Goal: Information Seeking & Learning: Learn about a topic

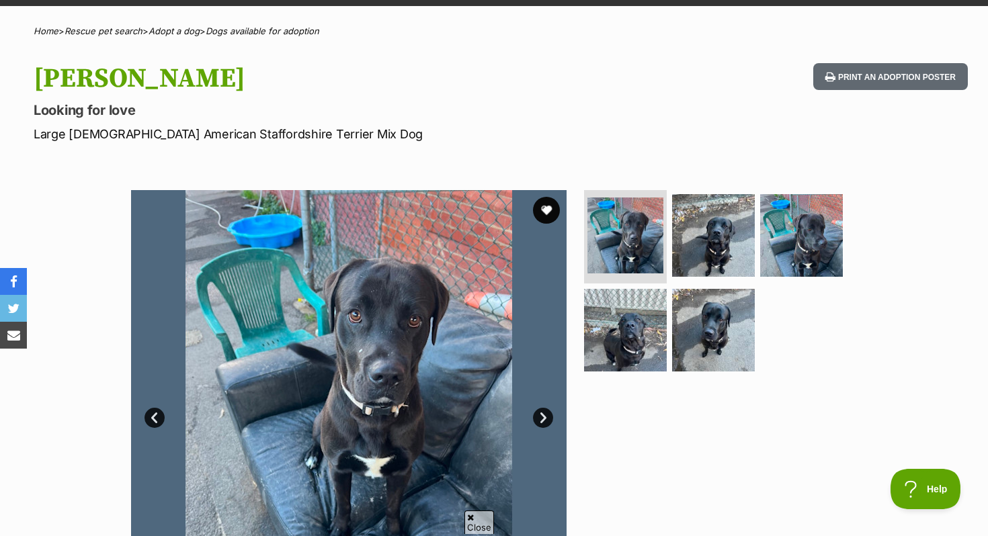
scroll to position [63, 0]
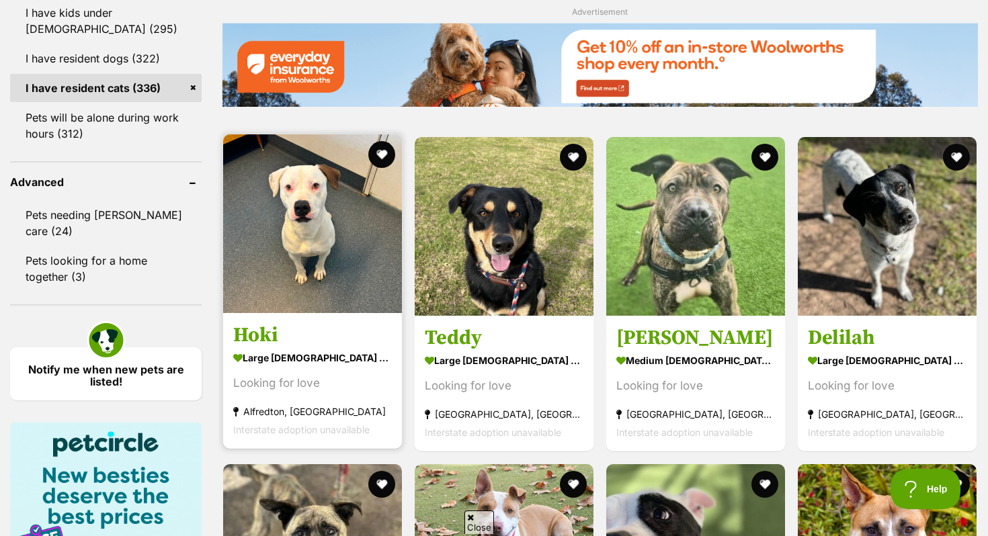
scroll to position [1641, 0]
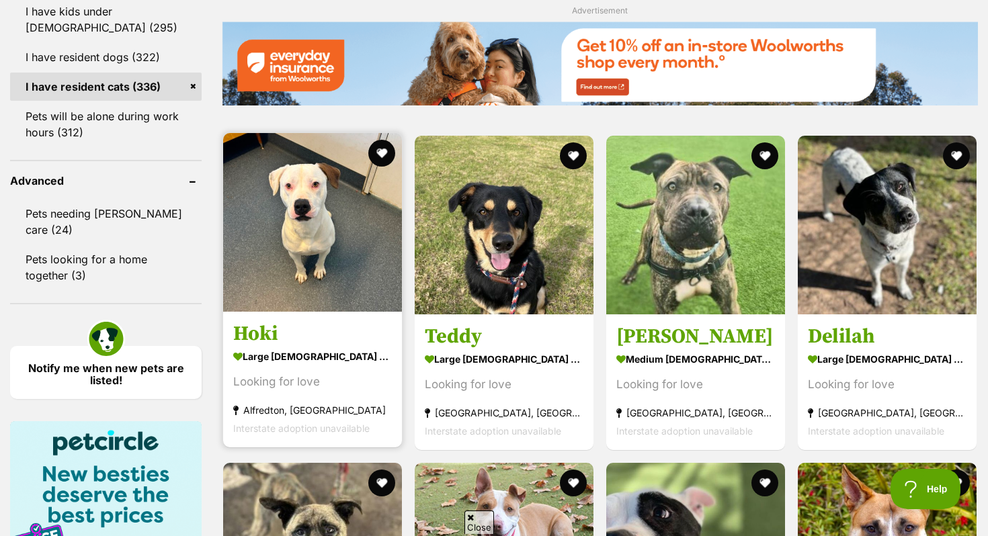
click at [314, 208] on img at bounding box center [312, 222] width 179 height 179
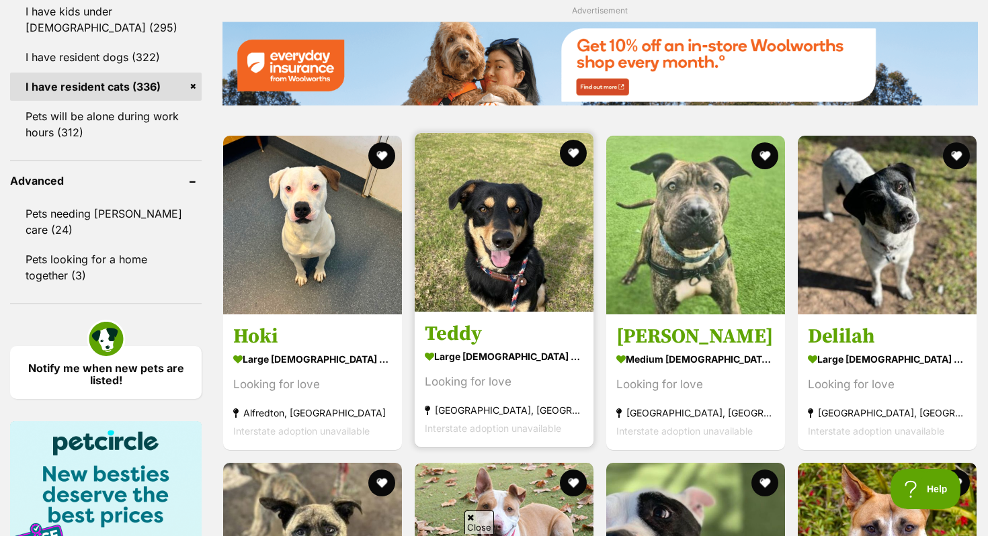
click at [476, 317] on article "Teddy large male Dog Looking for love Pearcedale, VIC Interstate adoption unava…" at bounding box center [503, 290] width 181 height 317
click at [476, 315] on link at bounding box center [504, 307] width 179 height 13
click at [476, 312] on img at bounding box center [504, 222] width 179 height 179
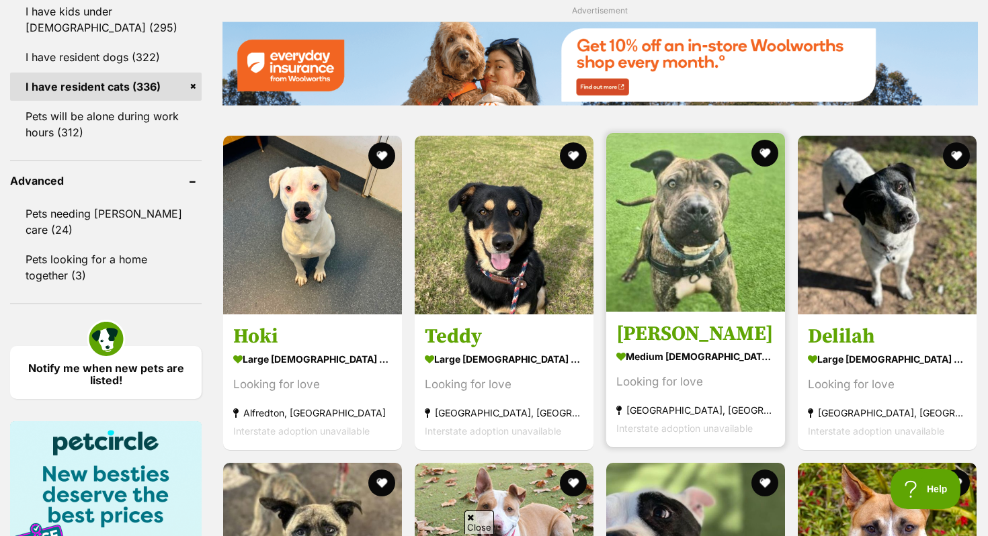
click at [694, 339] on h3 "Robbie" at bounding box center [695, 334] width 159 height 26
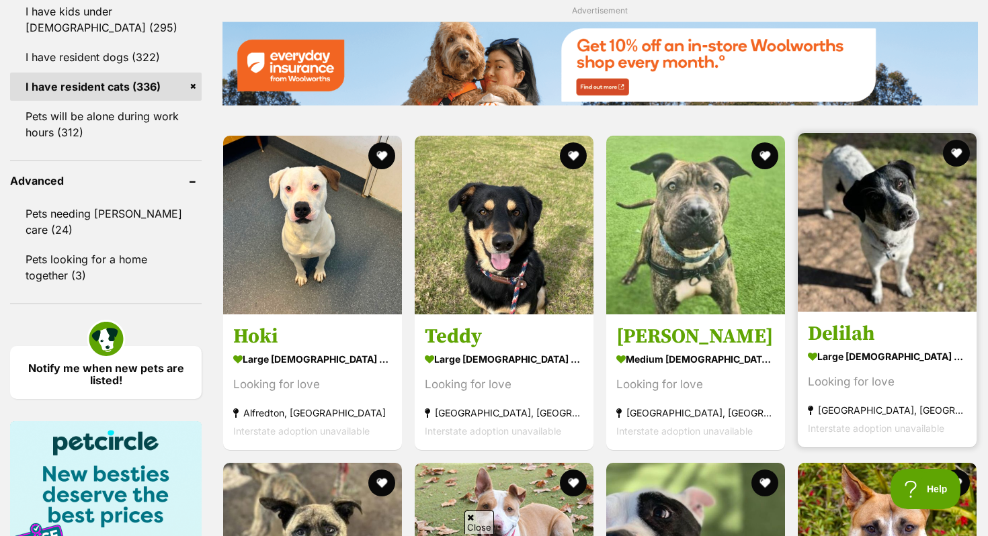
click at [876, 266] on img at bounding box center [887, 222] width 179 height 179
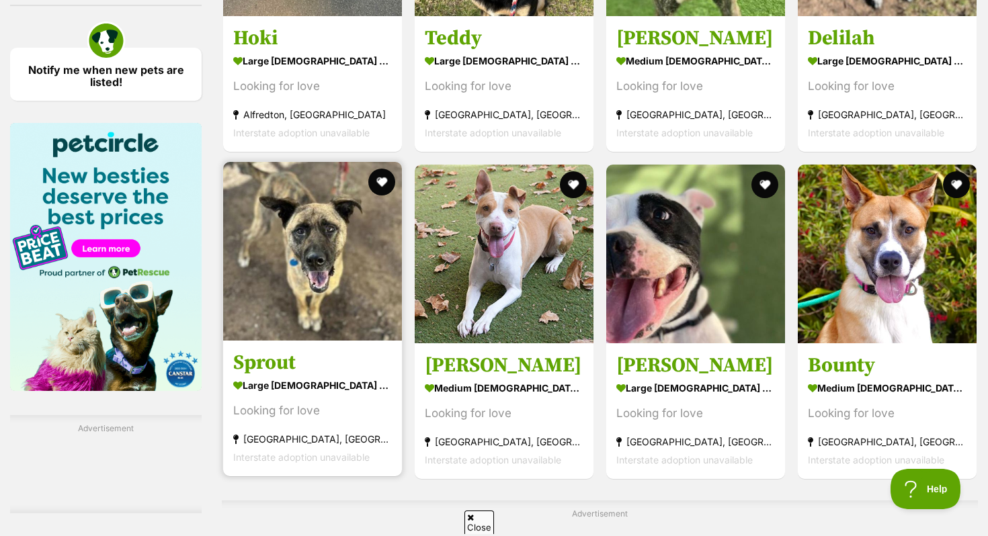
scroll to position [1942, 0]
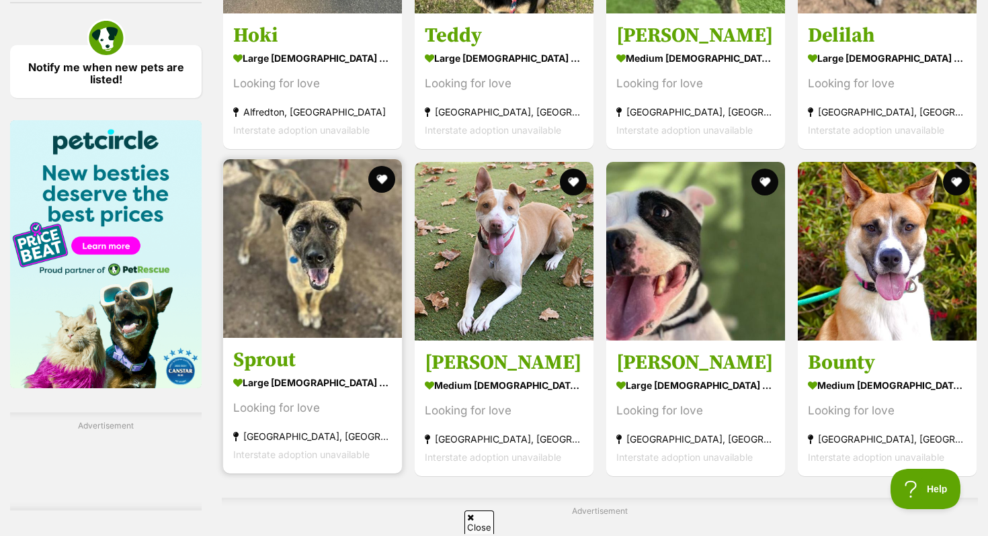
click at [270, 228] on img at bounding box center [312, 248] width 179 height 179
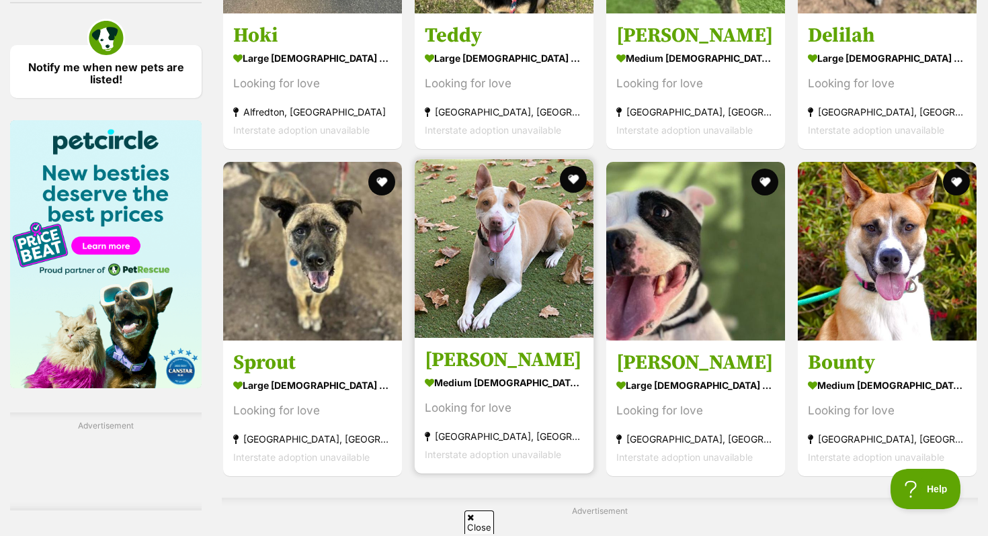
click at [444, 245] on img at bounding box center [504, 248] width 179 height 179
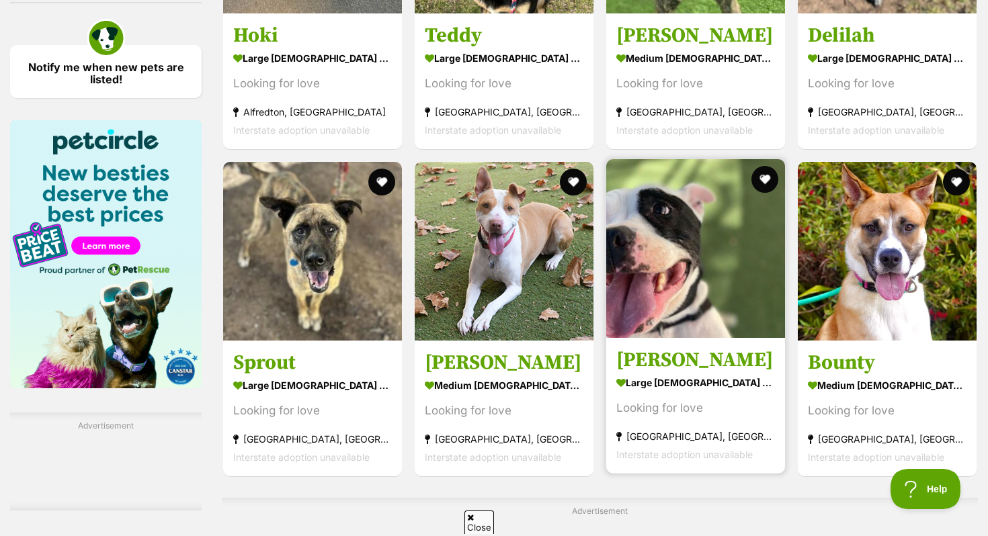
click at [632, 280] on img at bounding box center [695, 248] width 179 height 179
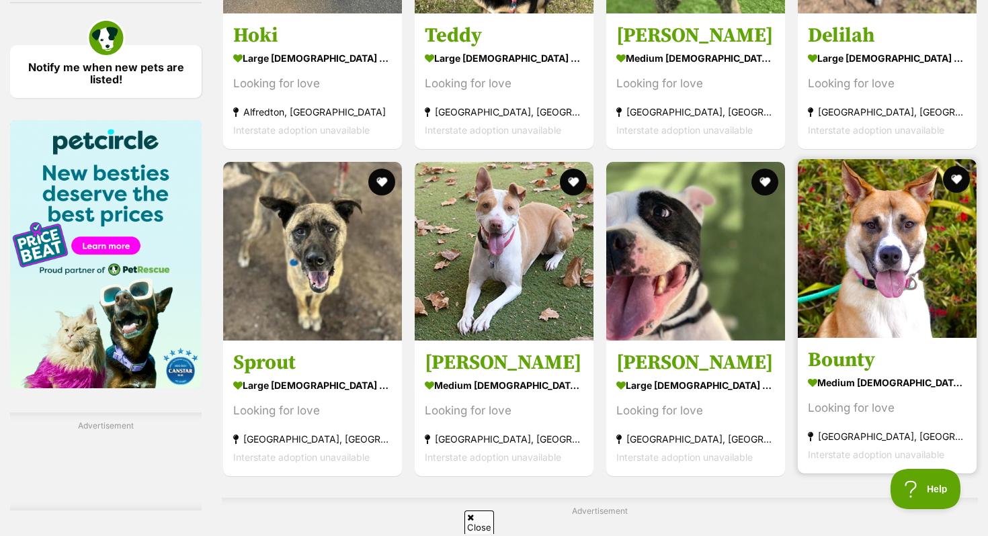
click at [827, 325] on img at bounding box center [887, 248] width 179 height 179
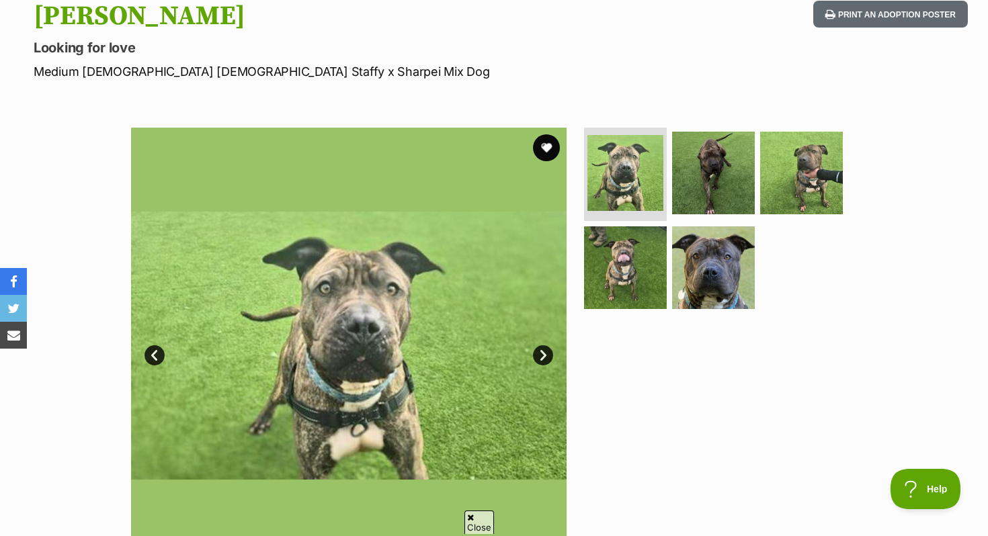
scroll to position [151, 0]
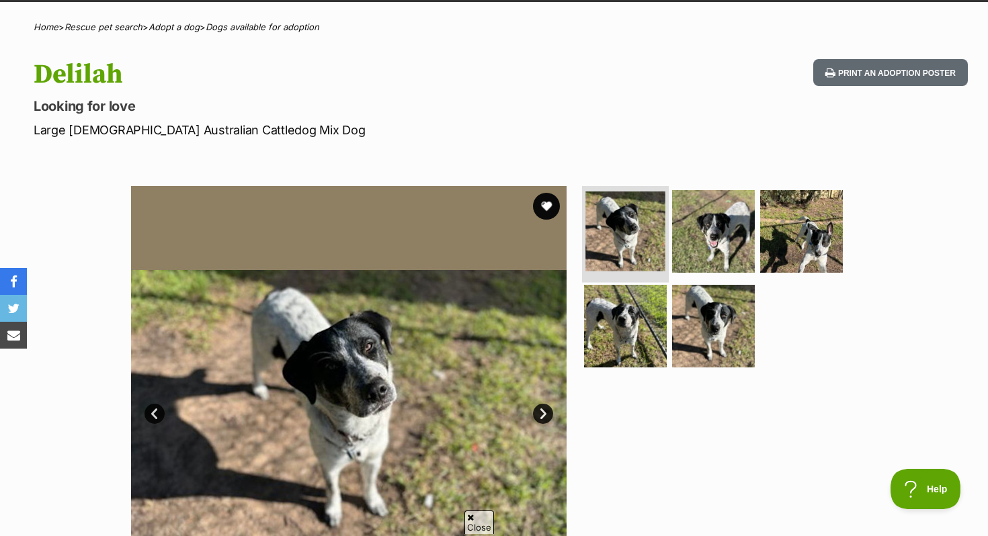
scroll to position [93, 0]
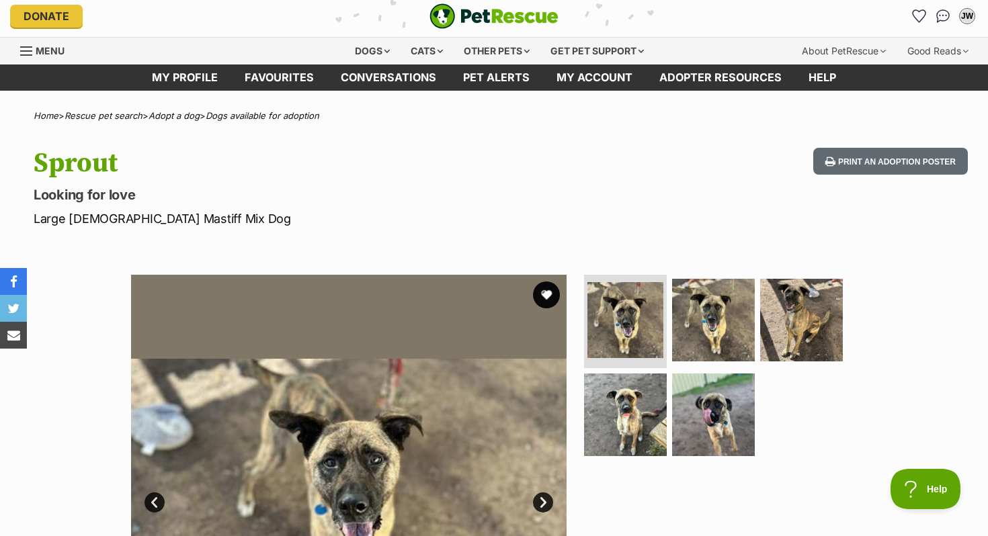
scroll to position [3, 0]
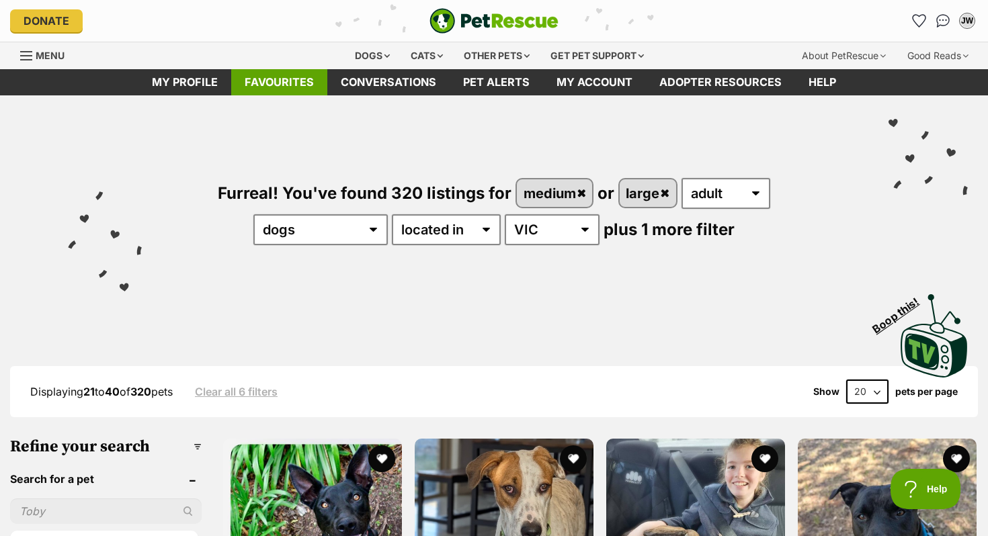
click at [307, 81] on link "Favourites" at bounding box center [279, 82] width 96 height 26
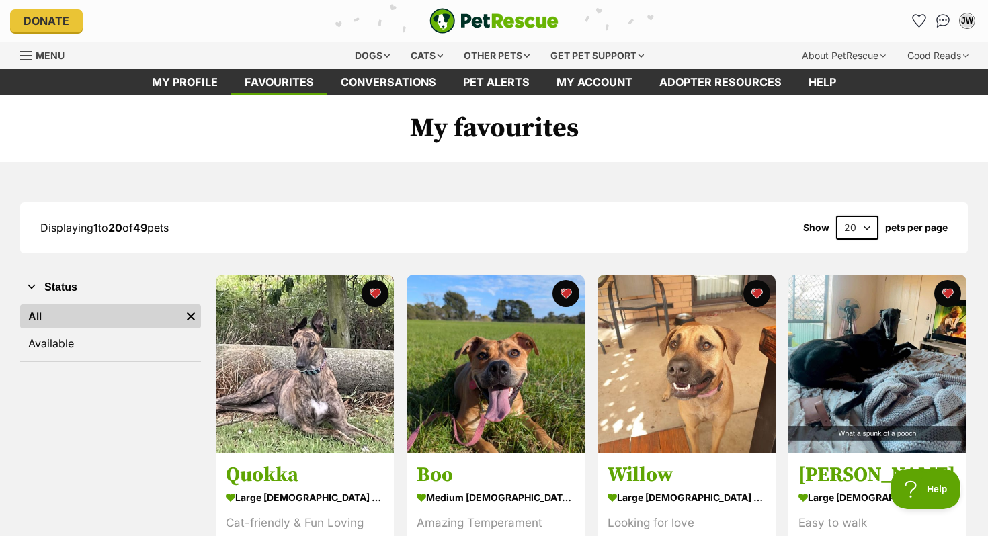
click at [870, 228] on select "20 40 60" at bounding box center [857, 228] width 42 height 24
select select "60"
click at [836, 216] on select "20 40 60" at bounding box center [857, 228] width 42 height 24
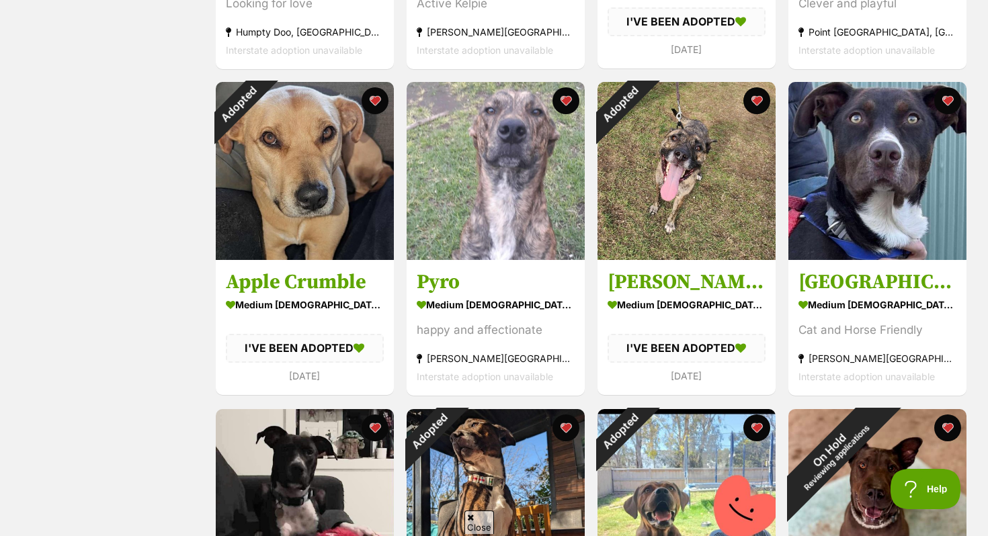
scroll to position [3466, 0]
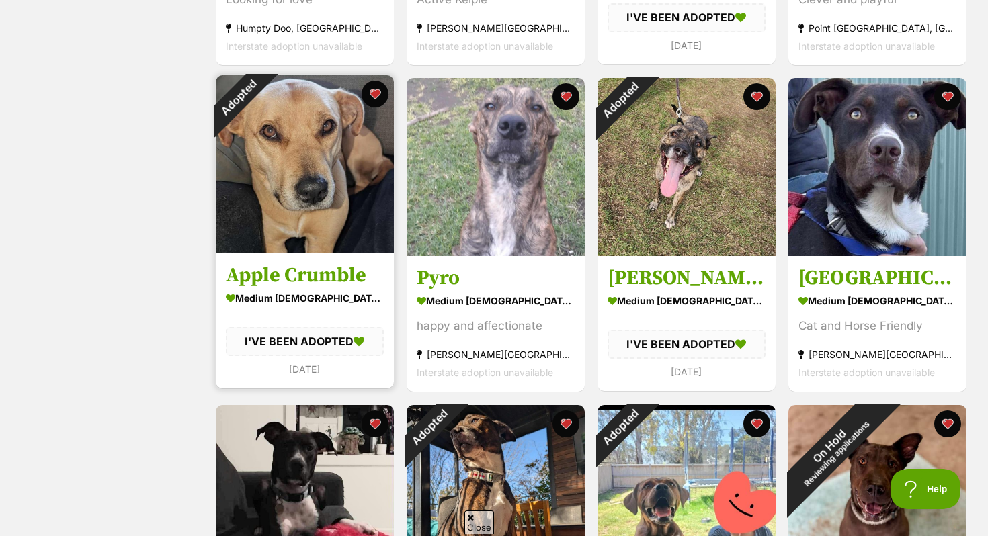
click at [358, 208] on img at bounding box center [305, 164] width 178 height 178
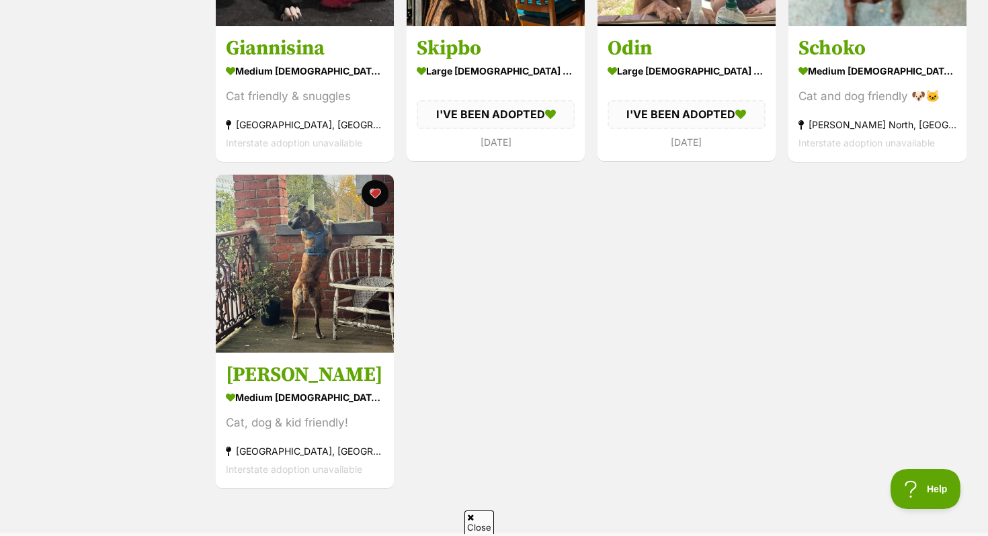
scroll to position [4028, 0]
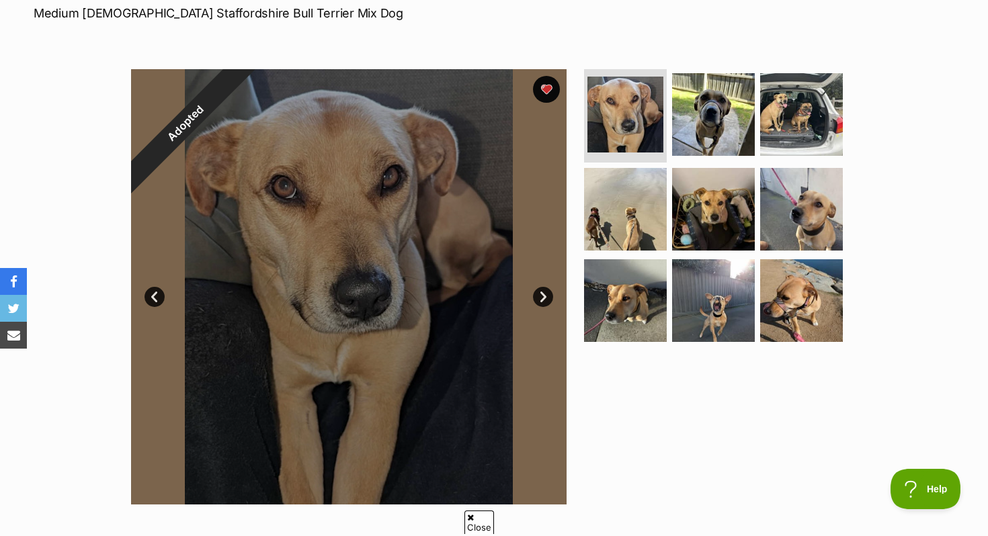
scroll to position [212, 0]
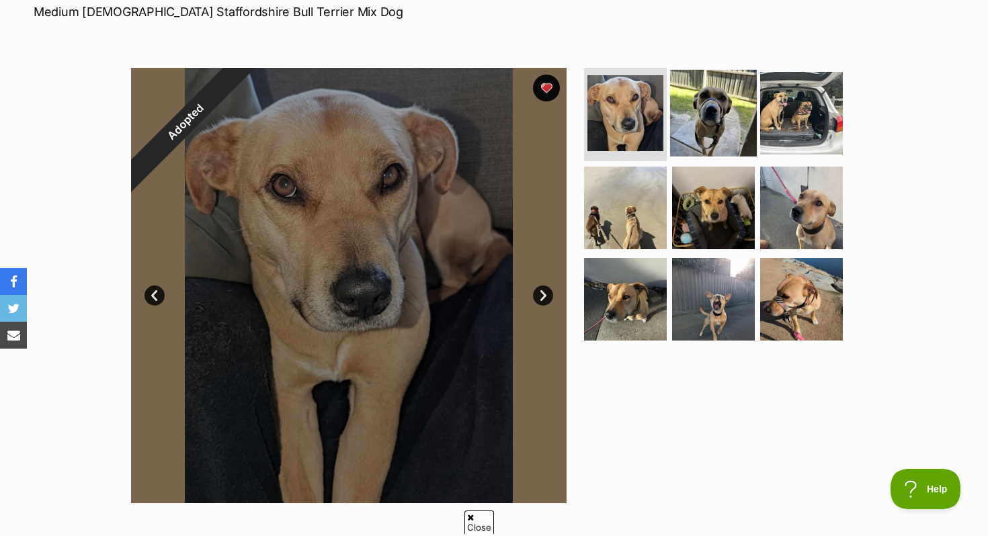
click at [710, 122] on img at bounding box center [713, 112] width 87 height 87
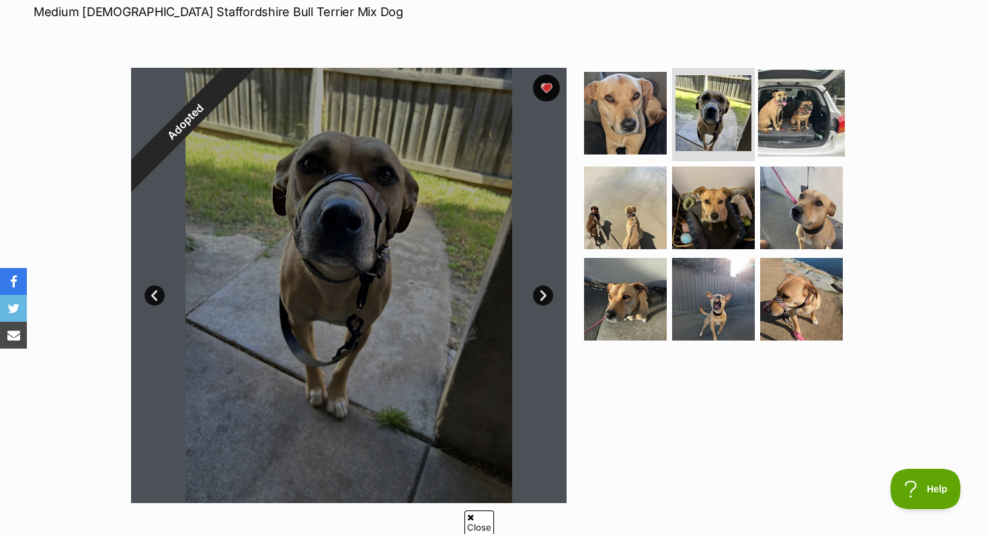
click at [763, 132] on img at bounding box center [801, 112] width 87 height 87
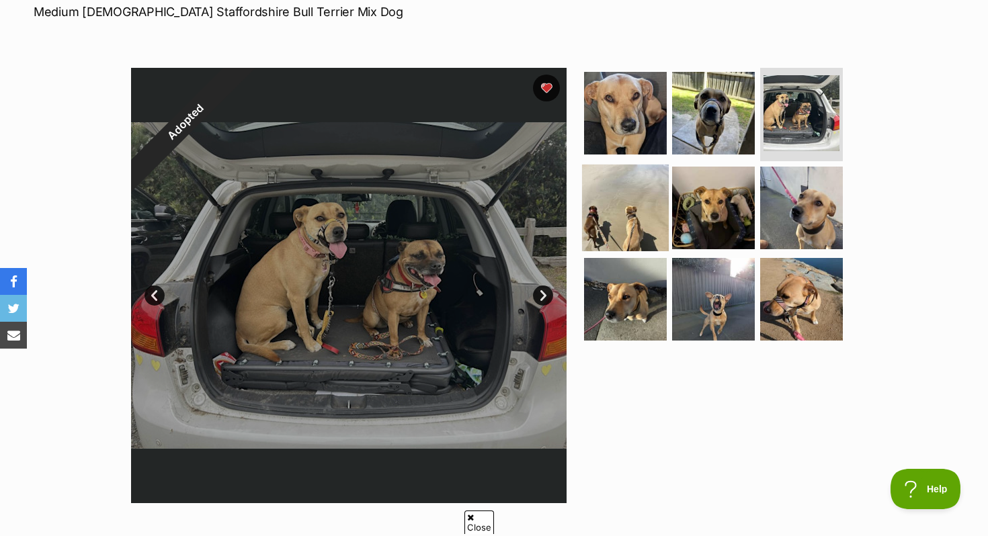
click at [593, 235] on img at bounding box center [625, 208] width 87 height 87
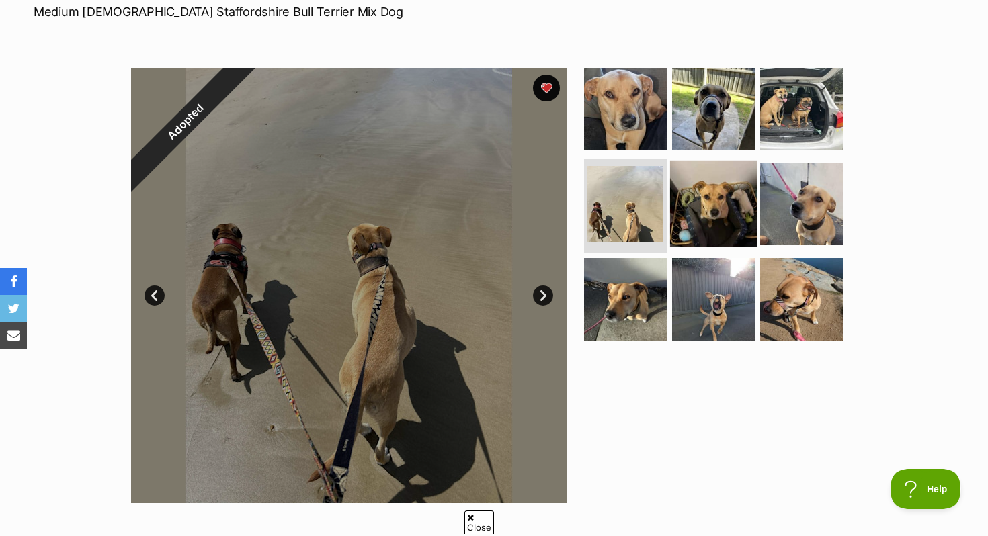
click at [710, 207] on img at bounding box center [713, 204] width 87 height 87
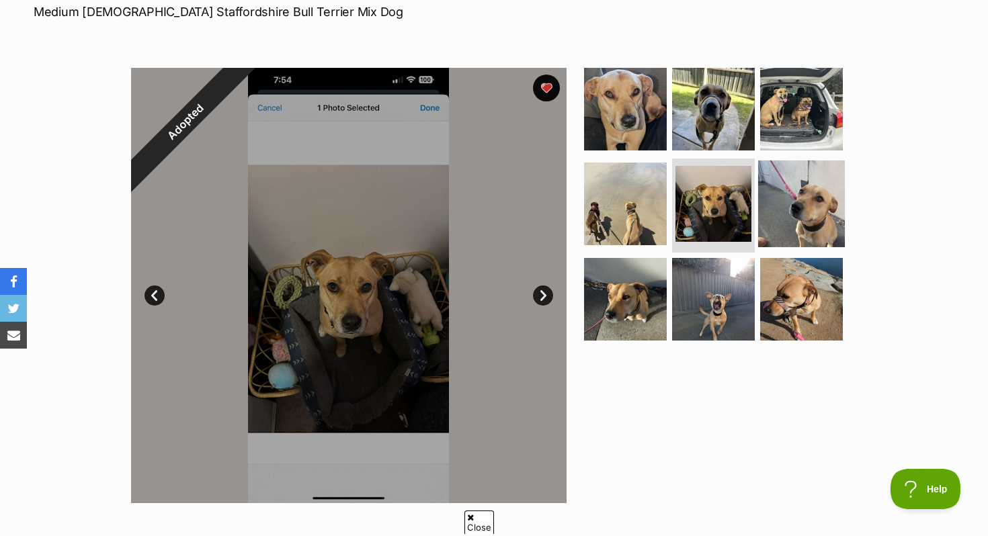
click at [778, 206] on img at bounding box center [801, 204] width 87 height 87
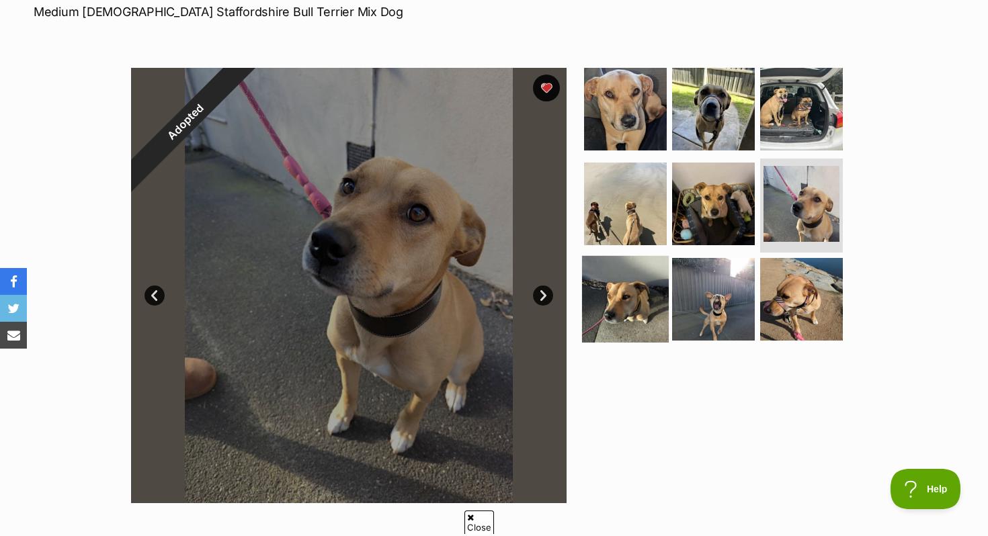
click at [660, 292] on img at bounding box center [625, 299] width 87 height 87
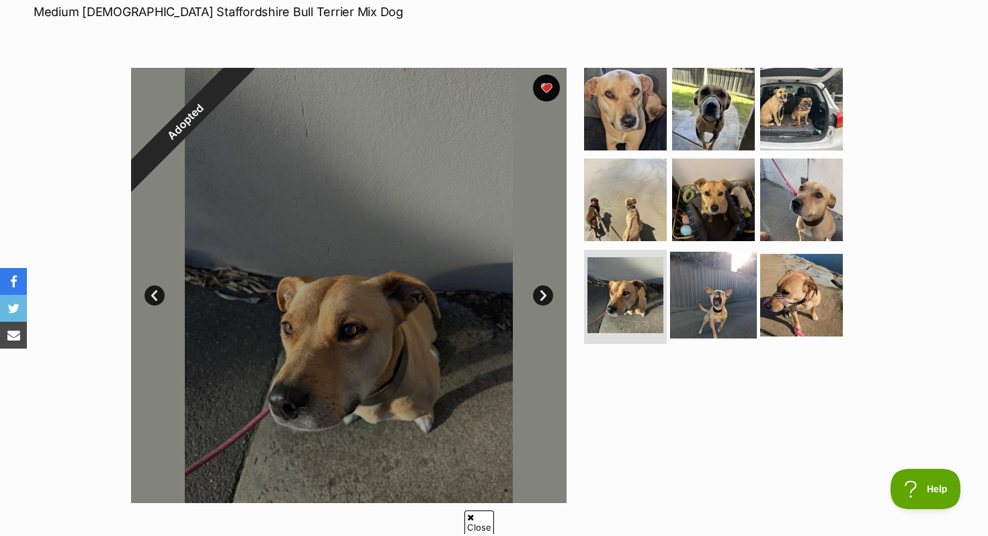
click at [716, 284] on img at bounding box center [713, 295] width 87 height 87
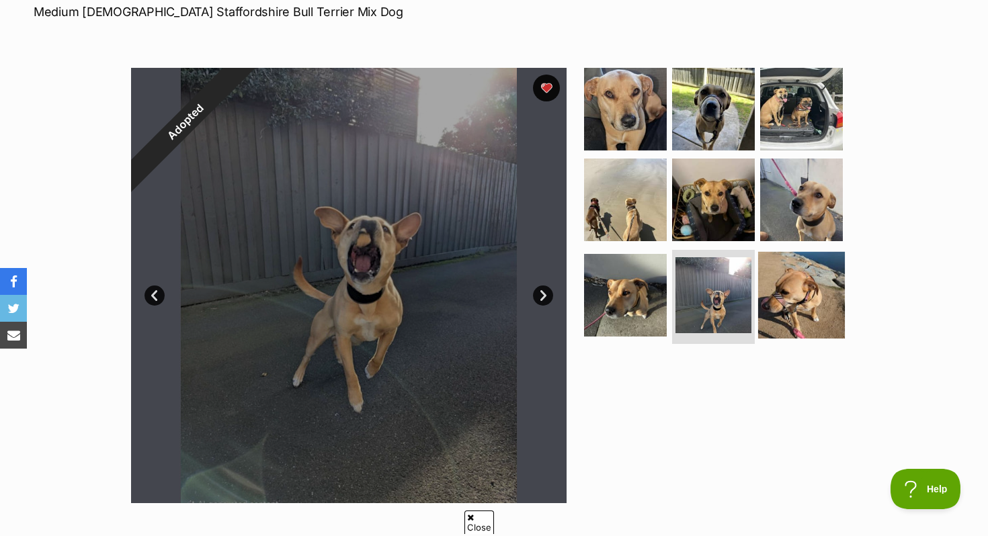
click at [790, 272] on img at bounding box center [801, 295] width 87 height 87
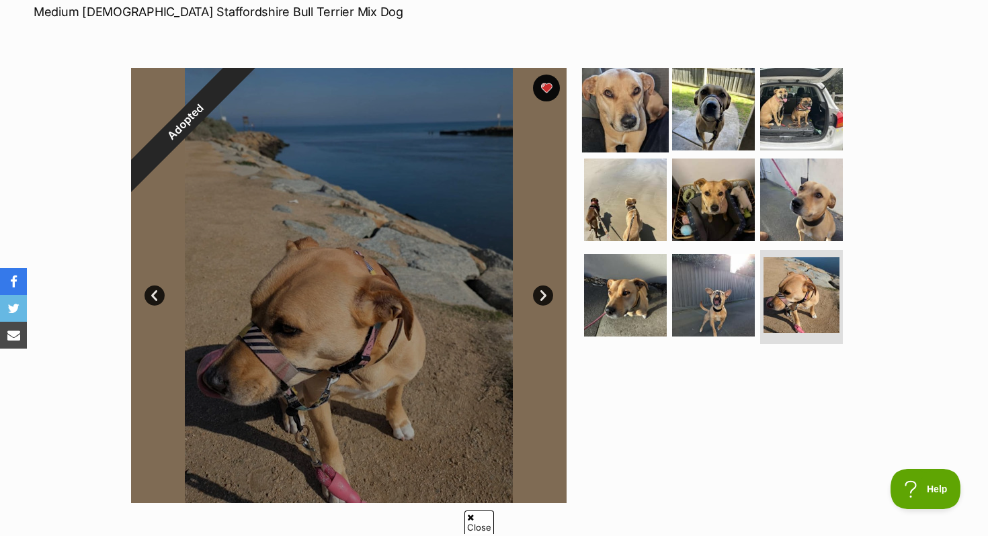
drag, startPoint x: 632, startPoint y: 113, endPoint x: 624, endPoint y: 117, distance: 9.0
click at [632, 114] on img at bounding box center [625, 108] width 87 height 87
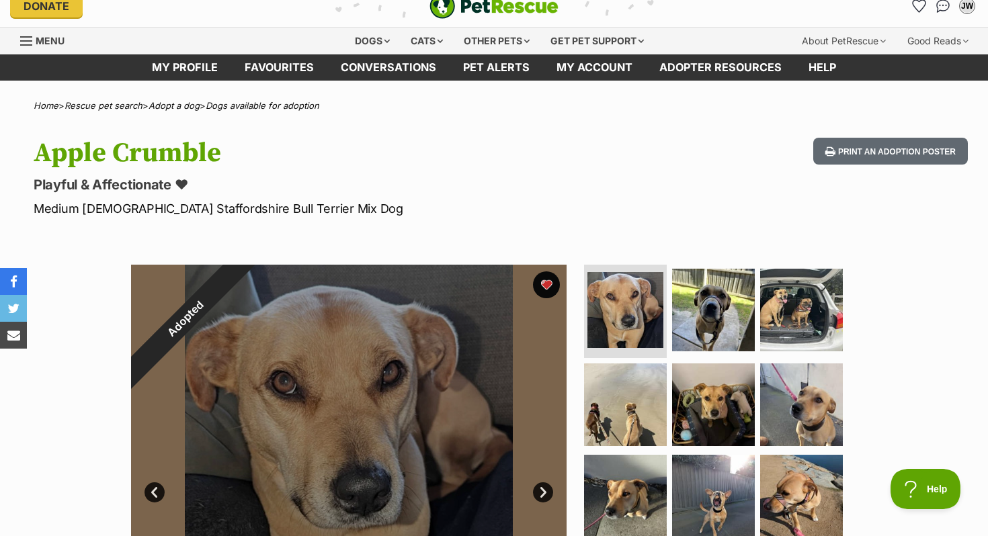
scroll to position [0, 0]
